Goal: Task Accomplishment & Management: Use online tool/utility

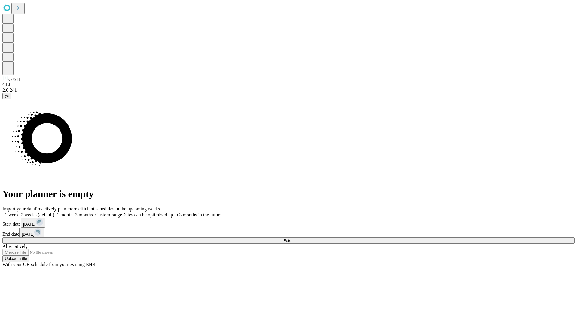
click at [293, 238] on span "Fetch" at bounding box center [288, 240] width 10 height 5
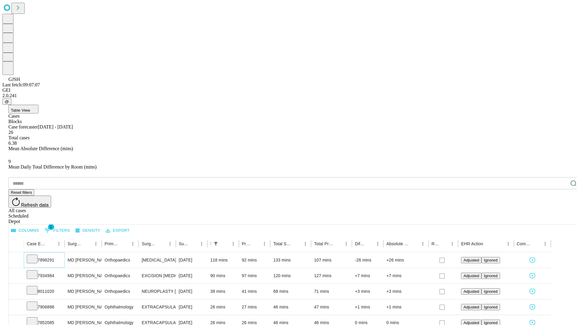
click at [35, 255] on icon at bounding box center [32, 258] width 6 height 6
